Goal: Entertainment & Leisure: Browse casually

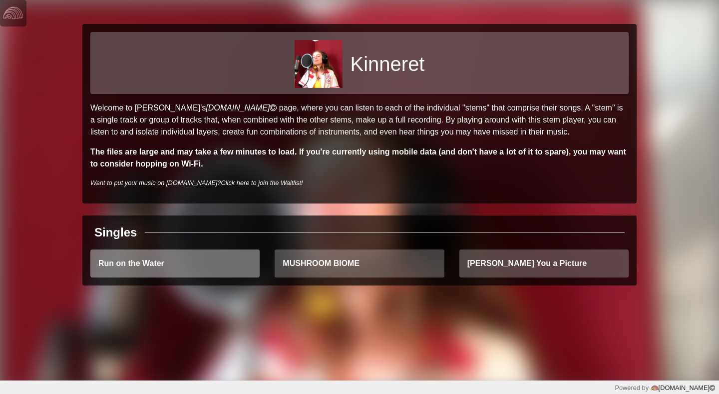
click at [217, 268] on link "Run on the Water" at bounding box center [174, 263] width 169 height 28
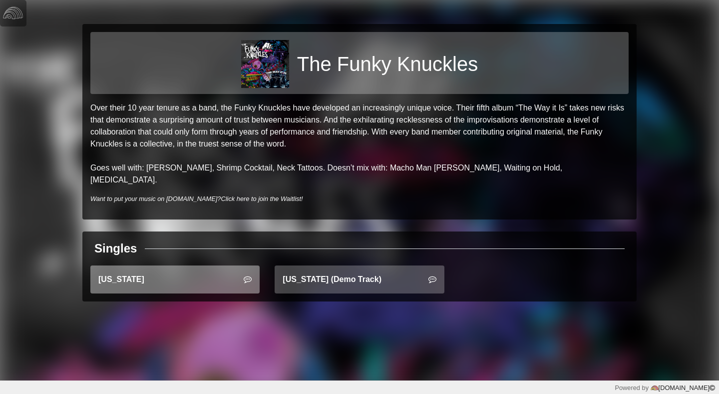
click at [221, 267] on link "Montana" at bounding box center [174, 279] width 169 height 28
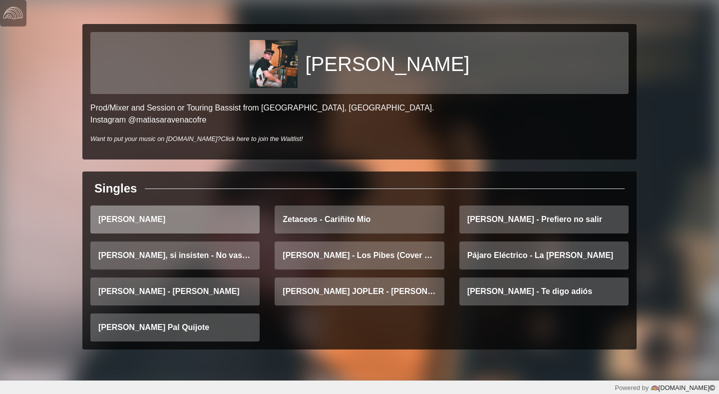
click at [200, 228] on link "Dario Galán - Fumé" at bounding box center [174, 219] width 169 height 28
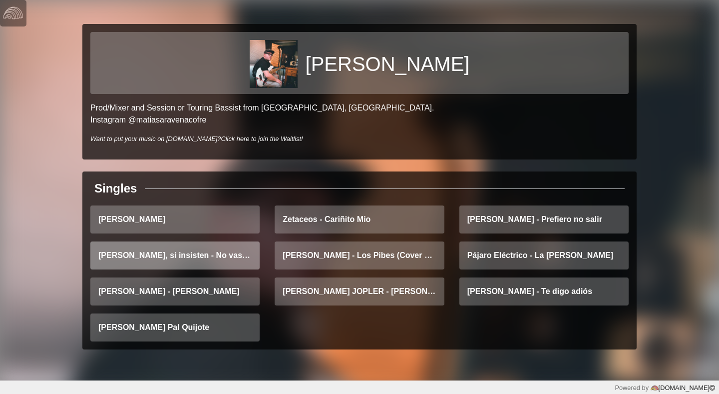
click at [178, 256] on link "Bueno, si insisten - No vas a volver" at bounding box center [174, 255] width 169 height 28
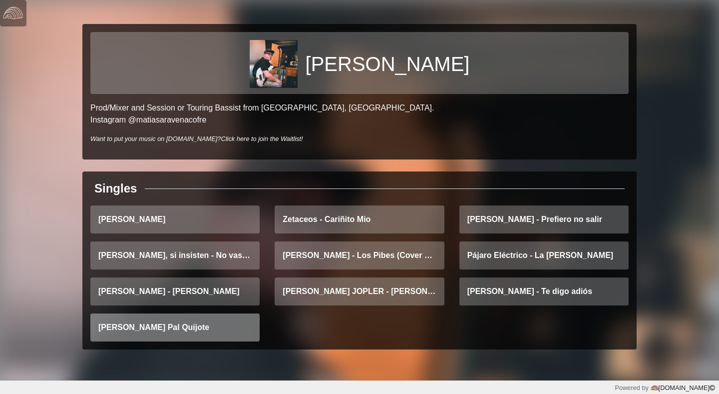
click at [225, 315] on link "Del Mercado Pal Quijote" at bounding box center [174, 327] width 169 height 28
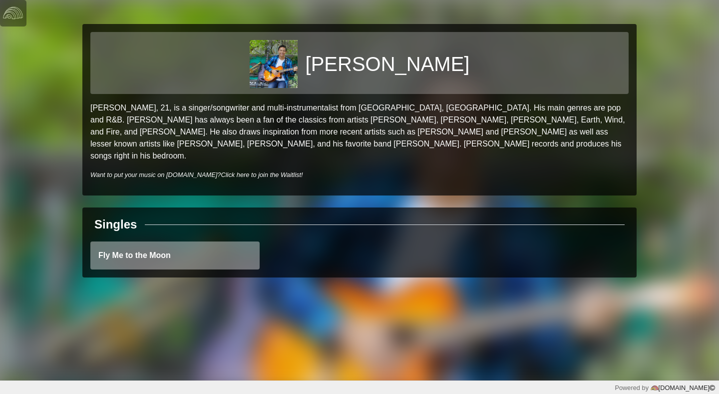
click at [152, 241] on link "Fly Me to the Moon" at bounding box center [174, 255] width 169 height 28
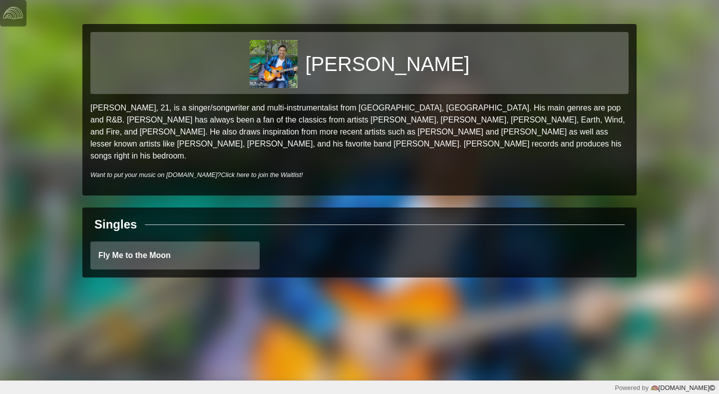
click at [292, 64] on img at bounding box center [274, 64] width 48 height 48
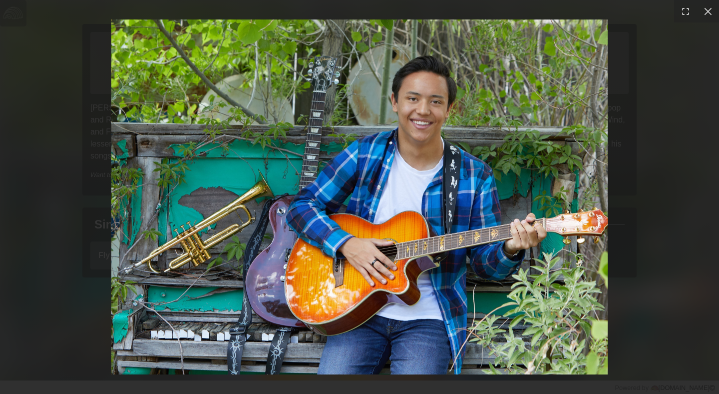
click at [98, 194] on div at bounding box center [359, 197] width 719 height 394
